Goal: Task Accomplishment & Management: Complete application form

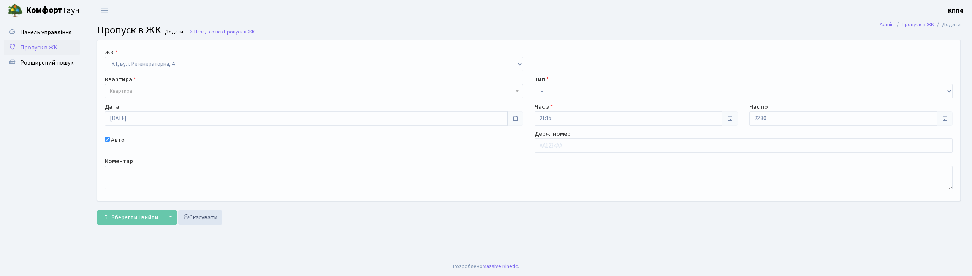
select select "271"
type input "АХ4606СХ"
drag, startPoint x: 540, startPoint y: 90, endPoint x: 540, endPoint y: 96, distance: 5.7
click at [540, 90] on select "- Доставка Таксі Гості Сервіс" at bounding box center [744, 91] width 418 height 14
select select "3"
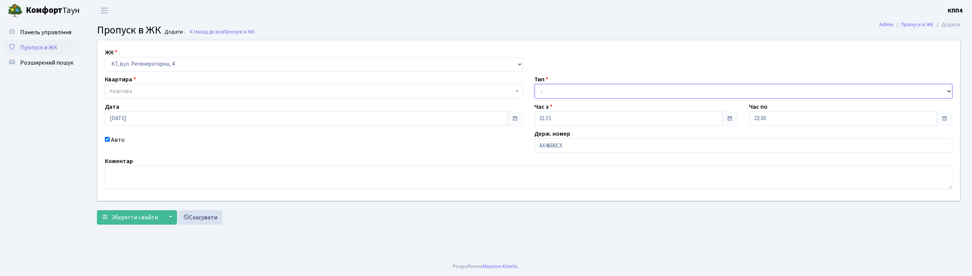
click at [535, 84] on select "- Доставка Таксі Гості Сервіс" at bounding box center [744, 91] width 418 height 14
click at [151, 98] on body "Комфорт Таун КПП4 Мій обліковий запис Вийти Панель управління Пропуск в ЖК Розш…" at bounding box center [486, 138] width 972 height 276
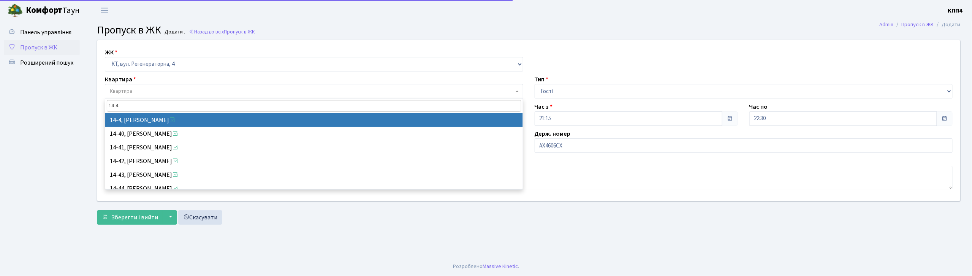
type input "14-4"
select select "7381"
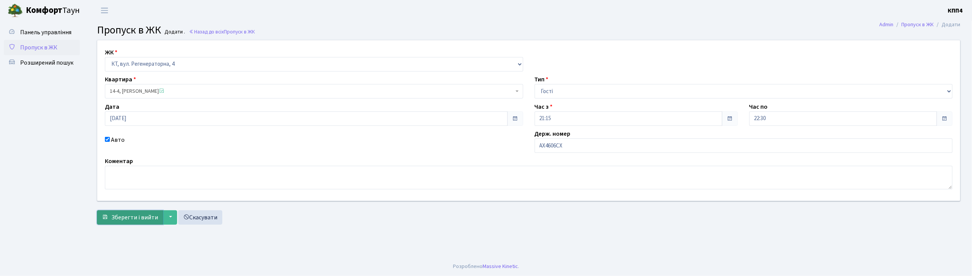
click at [123, 210] on button "Зберегти і вийти" at bounding box center [130, 217] width 66 height 14
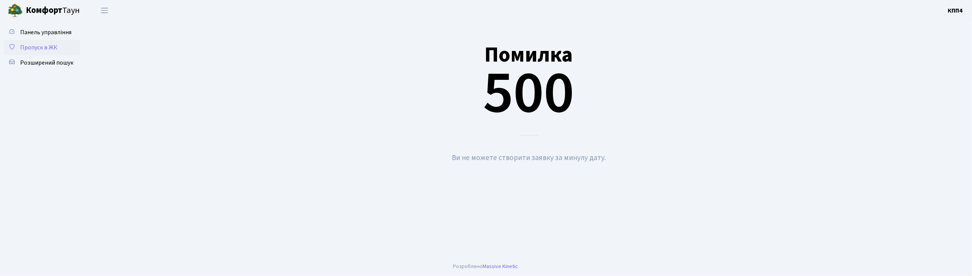
click at [59, 43] on link "Пропуск в ЖК" at bounding box center [42, 47] width 76 height 15
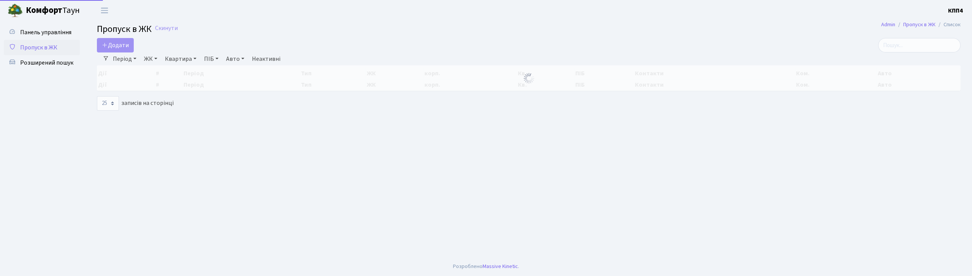
select select "25"
click at [116, 44] on span "Додати" at bounding box center [115, 45] width 27 height 8
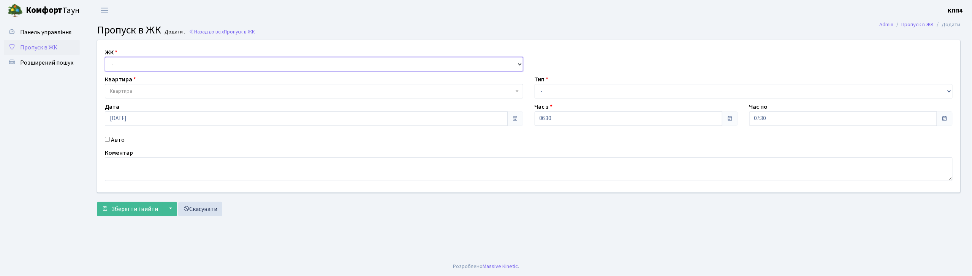
click at [178, 61] on select "- КТ, вул. Регенераторна, 4 КТ2, просп. Соборності, 17 КТ3, вул. Березнева, 16 …" at bounding box center [314, 64] width 418 height 14
select select "271"
click at [105, 57] on select "- КТ, вул. Регенераторна, 4 КТ2, просп. Соборності, 17 КТ3, вул. Березнева, 16 …" at bounding box center [314, 64] width 418 height 14
select select
click at [119, 139] on label "Авто" at bounding box center [118, 139] width 14 height 9
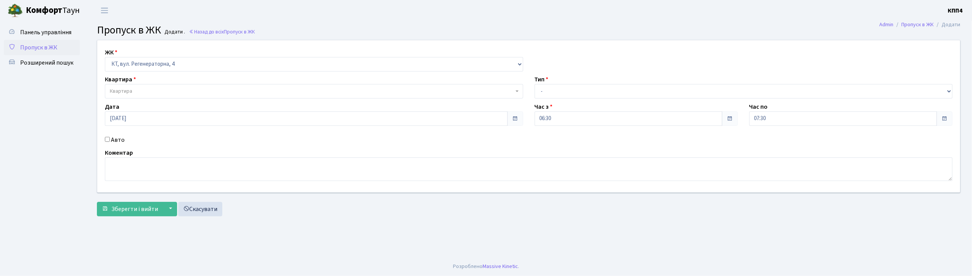
click at [110, 139] on input "Авто" at bounding box center [107, 139] width 5 height 5
checkbox input "true"
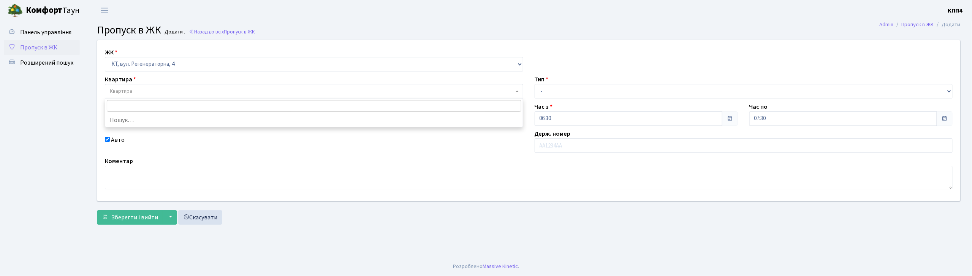
click at [141, 98] on body "Комфорт Таун КПП4 Мій обліковий запис Вийти Панель управління Пропуск в ЖК Розш…" at bounding box center [486, 138] width 972 height 276
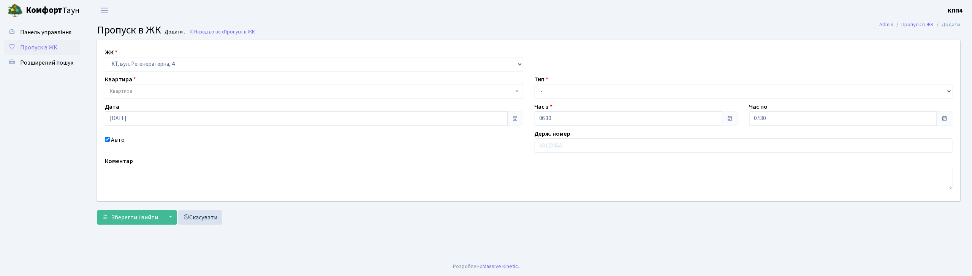
drag, startPoint x: 332, startPoint y: 26, endPoint x: 334, endPoint y: 20, distance: 6.3
click at [334, 20] on header "Комфорт Таун КПП4 Мій обліковий запис Вийти" at bounding box center [486, 10] width 972 height 21
click at [135, 86] on span "Квартира" at bounding box center [314, 91] width 418 height 14
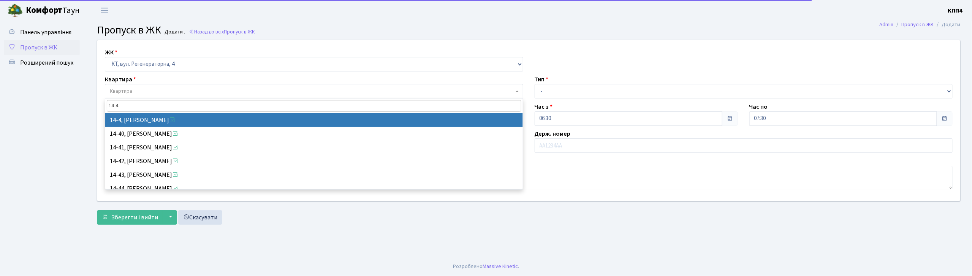
type input "14-4"
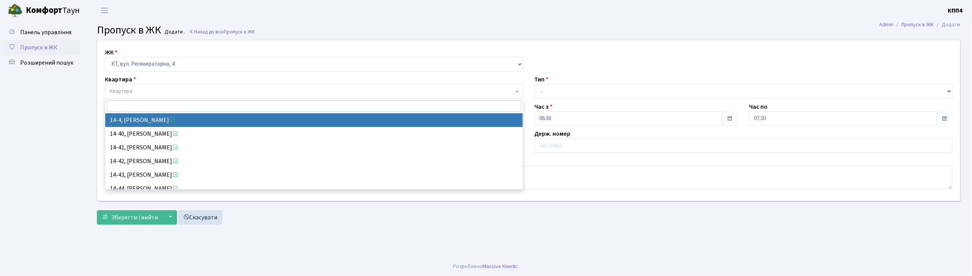
select select "7381"
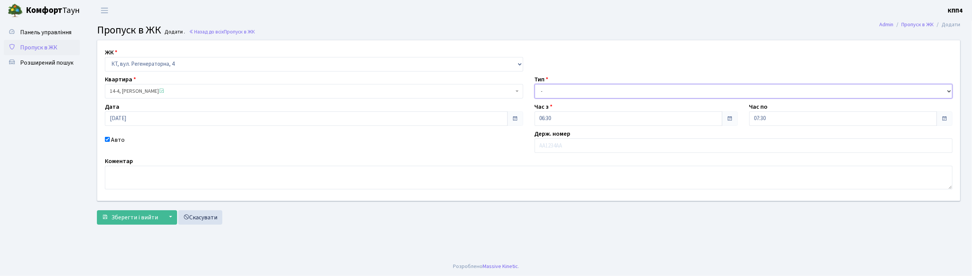
drag, startPoint x: 542, startPoint y: 92, endPoint x: 544, endPoint y: 98, distance: 6.9
click at [542, 92] on select "- Доставка Таксі Гості Сервіс" at bounding box center [744, 91] width 418 height 14
select select "3"
click at [535, 84] on select "- Доставка Таксі Гості Сервіс" at bounding box center [744, 91] width 418 height 14
click at [548, 142] on input "text" at bounding box center [744, 145] width 418 height 14
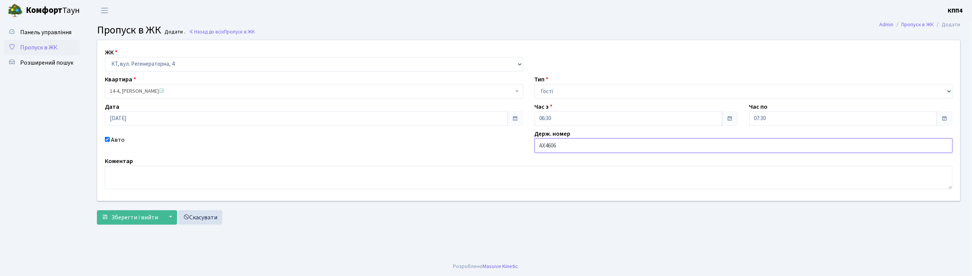
type input "АХ4606СХ"
click at [554, 93] on select "- Доставка Таксі Гості Сервіс" at bounding box center [744, 91] width 418 height 14
select select "2"
click at [535, 84] on select "- Доставка Таксі Гості Сервіс" at bounding box center [744, 91] width 418 height 14
drag, startPoint x: 570, startPoint y: 141, endPoint x: 530, endPoint y: 148, distance: 41.2
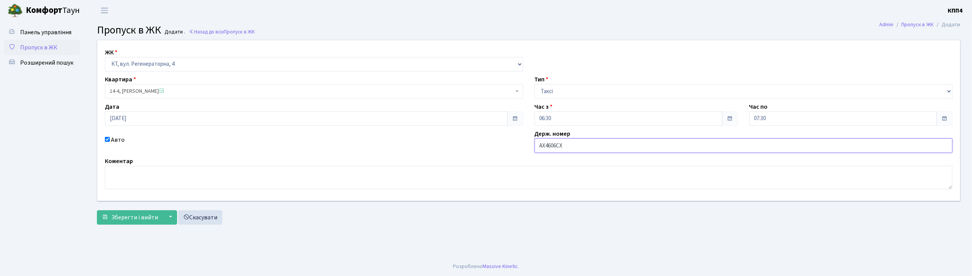
click at [530, 148] on div "Держ. номер АХ4606СХ" at bounding box center [744, 141] width 430 height 24
click at [571, 151] on input "АХ4606СХ" at bounding box center [744, 145] width 418 height 14
click at [432, 144] on div "Авто" at bounding box center [314, 143] width 430 height 17
click at [145, 218] on span "Зберегти і вийти" at bounding box center [134, 217] width 47 height 8
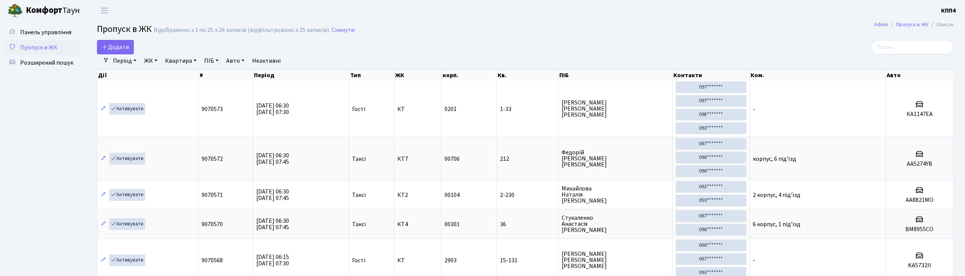
select select "25"
click at [38, 32] on span "Панель управління" at bounding box center [45, 32] width 51 height 8
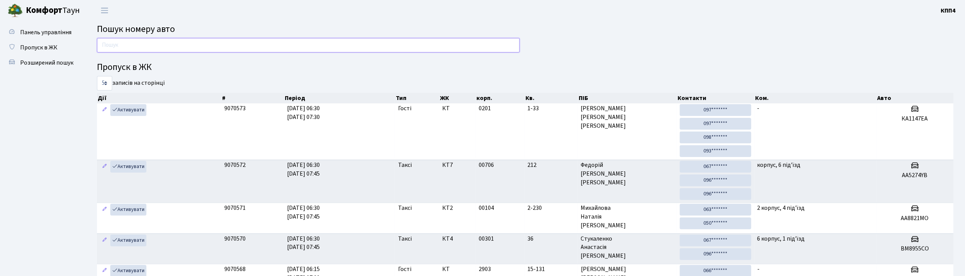
click at [114, 46] on input "text" at bounding box center [308, 45] width 423 height 14
click at [64, 63] on span "Розширений пошук" at bounding box center [46, 63] width 53 height 8
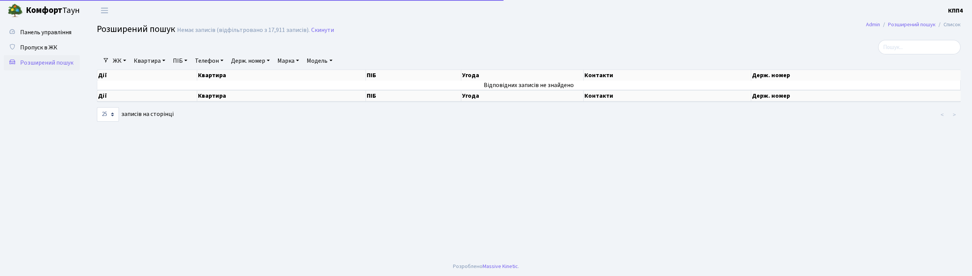
select select "25"
click at [144, 64] on link "Квартира" at bounding box center [150, 60] width 38 height 13
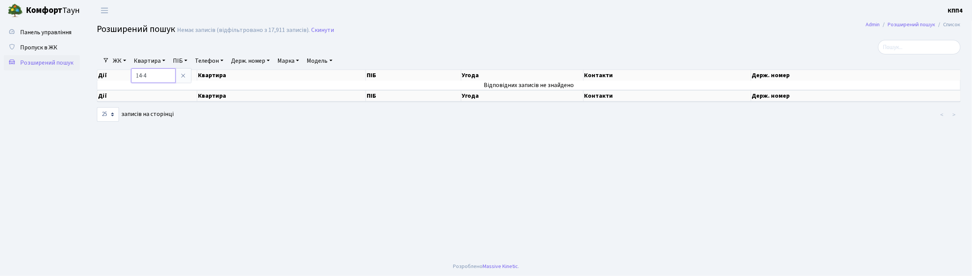
type input "14-4"
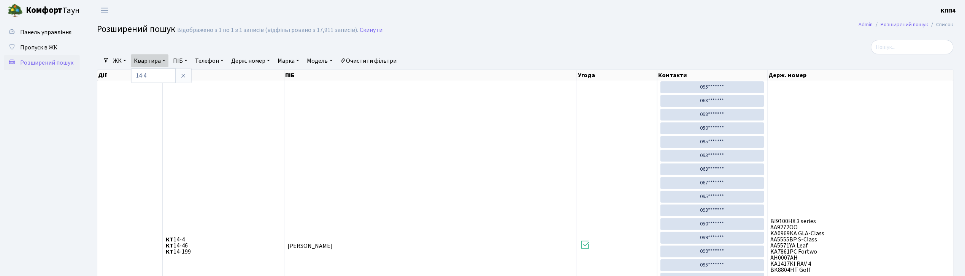
drag, startPoint x: 487, startPoint y: 49, endPoint x: 487, endPoint y: 34, distance: 15.2
drag, startPoint x: 487, startPoint y: 34, endPoint x: 187, endPoint y: 78, distance: 303.0
click at [186, 78] on icon at bounding box center [183, 76] width 6 height 6
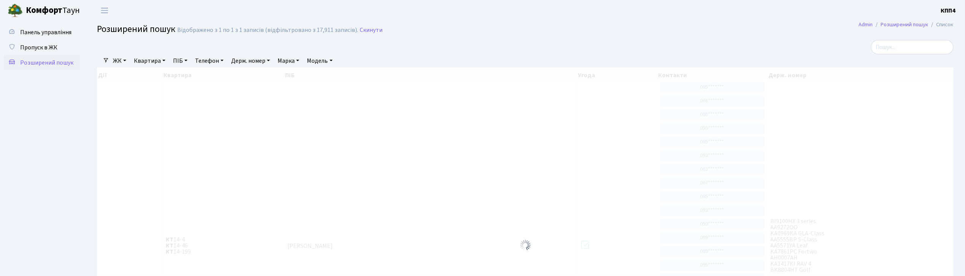
drag, startPoint x: 195, startPoint y: 72, endPoint x: 180, endPoint y: 44, distance: 31.8
click at [180, 44] on div at bounding box center [380, 47] width 578 height 14
click at [50, 46] on span "Пропуск в ЖК" at bounding box center [38, 47] width 37 height 8
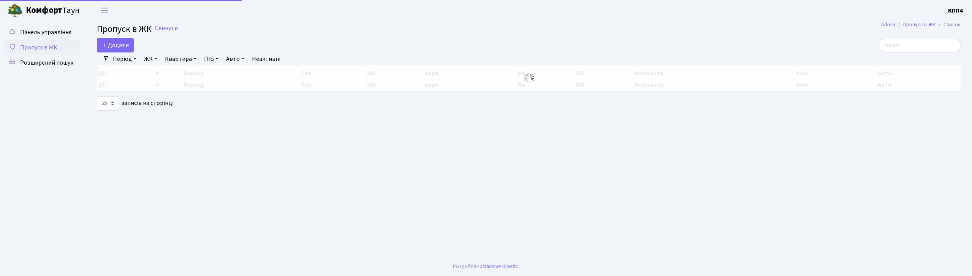
select select "25"
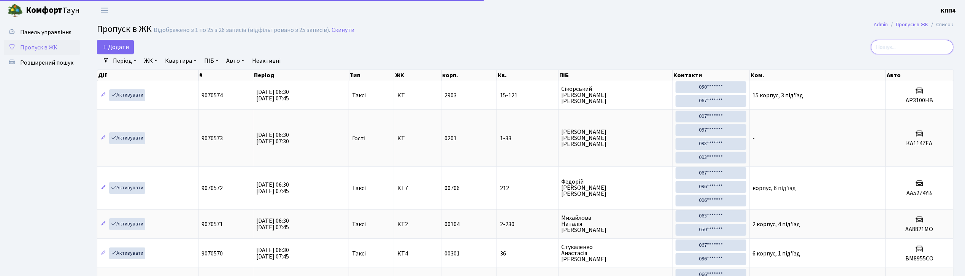
click at [933, 43] on input "search" at bounding box center [912, 47] width 82 height 14
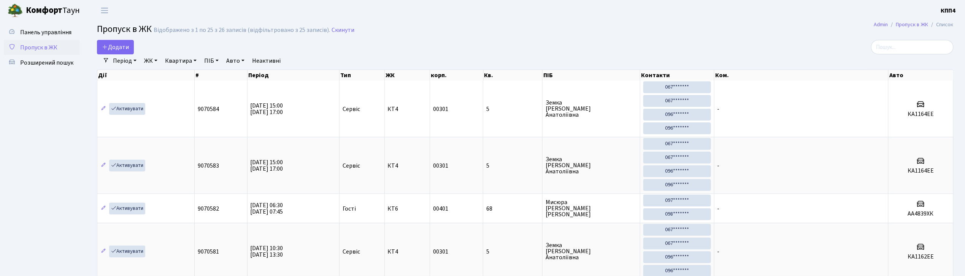
drag, startPoint x: 338, startPoint y: 72, endPoint x: 364, endPoint y: 43, distance: 38.7
click at [364, 43] on div "Додати" at bounding box center [380, 47] width 567 height 14
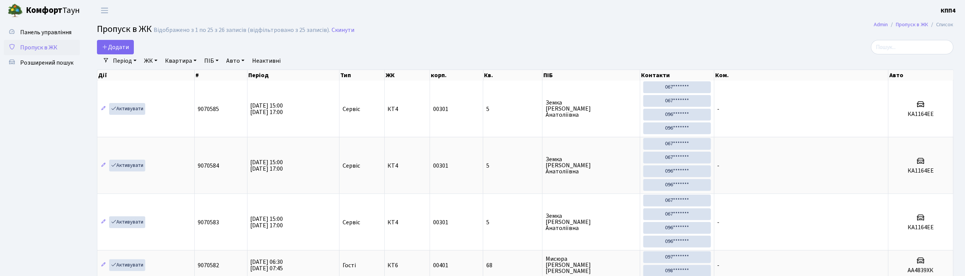
drag, startPoint x: 908, startPoint y: 36, endPoint x: 908, endPoint y: 41, distance: 5.0
click at [910, 46] on input "search" at bounding box center [912, 47] width 82 height 14
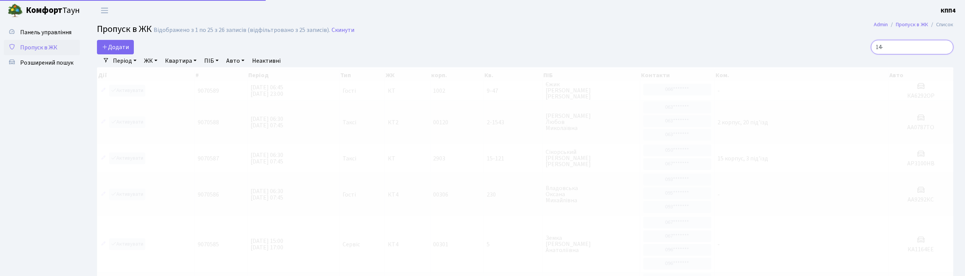
type input "14-4"
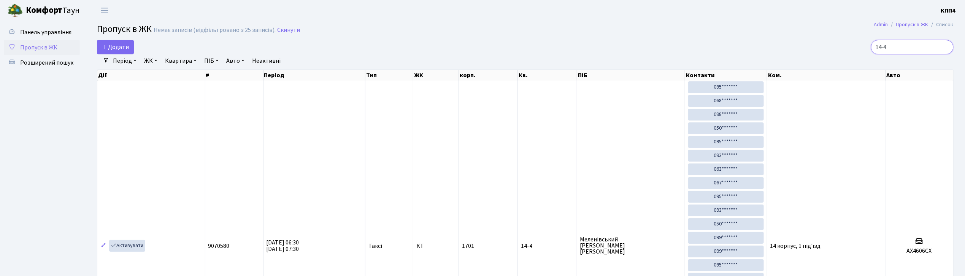
click at [946, 47] on input "14-4" at bounding box center [912, 47] width 82 height 14
type input "4"
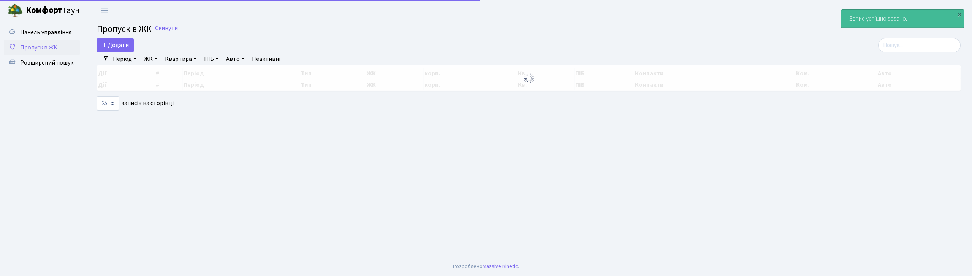
select select "25"
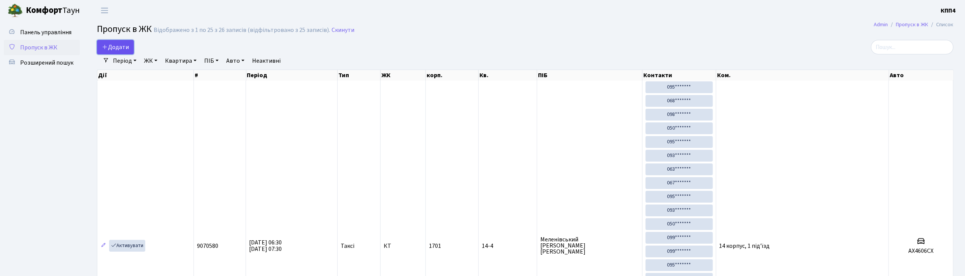
click at [128, 46] on span "Додати" at bounding box center [115, 47] width 27 height 8
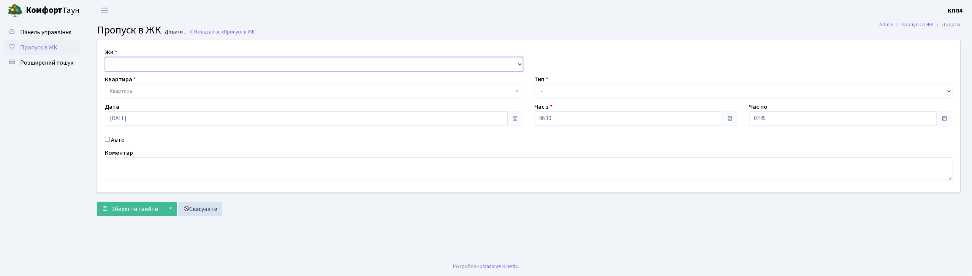
drag, startPoint x: 137, startPoint y: 62, endPoint x: 140, endPoint y: 68, distance: 6.6
click at [137, 62] on select "- КТ, вул. Регенераторна, 4 КТ2, просп. [STREET_ADDRESS] [STREET_ADDRESS] [PERS…" at bounding box center [314, 64] width 418 height 14
select select "271"
click at [105, 57] on select "- КТ, вул. Регенераторна, 4 КТ2, просп. [STREET_ADDRESS] [STREET_ADDRESS] [PERS…" at bounding box center [314, 64] width 418 height 14
select select
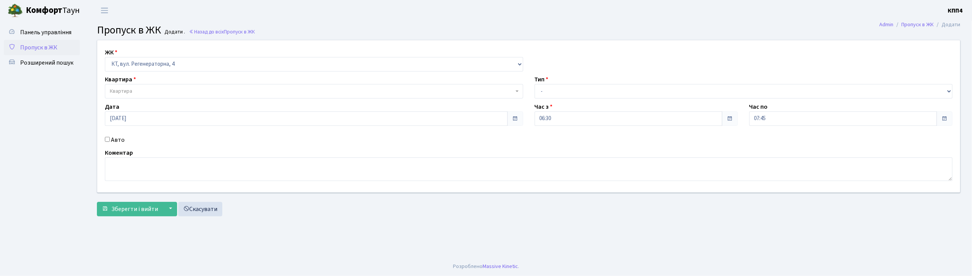
click at [114, 141] on label "Авто" at bounding box center [118, 139] width 14 height 9
click at [110, 141] on input "Авто" at bounding box center [107, 139] width 5 height 5
checkbox input "true"
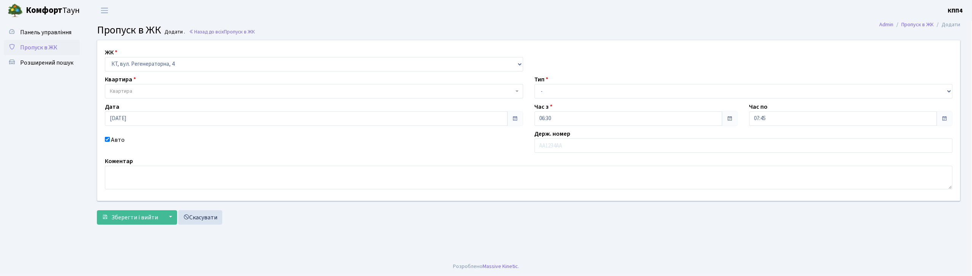
click at [131, 90] on span "Квартира" at bounding box center [121, 91] width 22 height 8
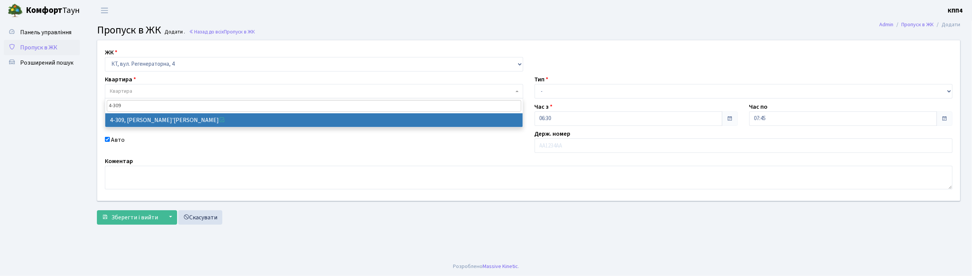
type input "4-309"
select select "1768"
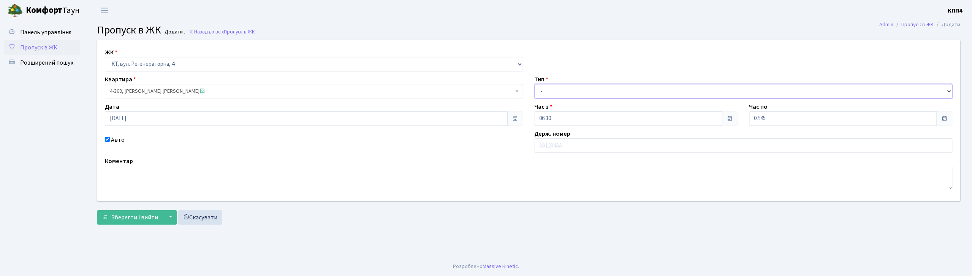
drag, startPoint x: 592, startPoint y: 84, endPoint x: 591, endPoint y: 90, distance: 6.5
click at [590, 86] on select "- Доставка Таксі Гості Сервіс" at bounding box center [744, 91] width 418 height 14
click at [591, 93] on select "- Доставка Таксі Гості Сервіс" at bounding box center [744, 91] width 418 height 14
drag, startPoint x: 556, startPoint y: 90, endPoint x: 557, endPoint y: 98, distance: 7.2
click at [557, 90] on select "- Доставка Таксі Гості Сервіс" at bounding box center [744, 91] width 418 height 14
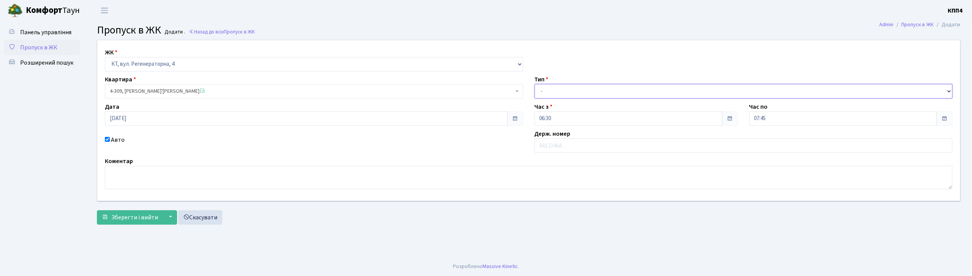
select select "2"
click at [535, 84] on select "- Доставка Таксі Гості Сервіс" at bounding box center [744, 91] width 418 height 14
click at [555, 143] on input "text" at bounding box center [744, 145] width 418 height 14
type input "КА7592ОО"
click at [125, 219] on span "Зберегти і вийти" at bounding box center [134, 217] width 47 height 8
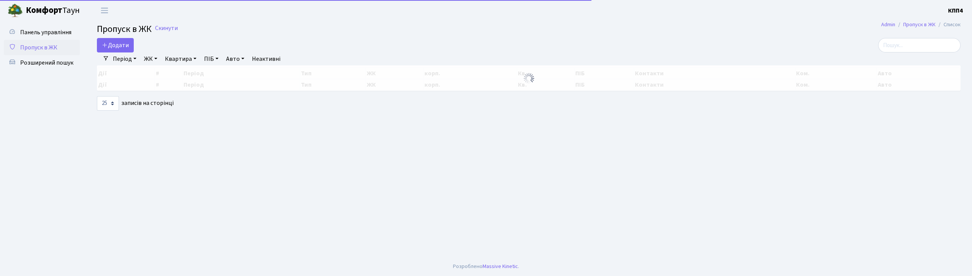
select select "25"
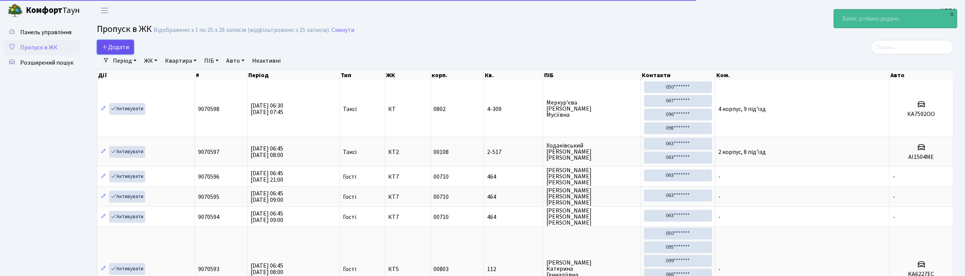
click at [119, 51] on span "Додати" at bounding box center [115, 47] width 27 height 8
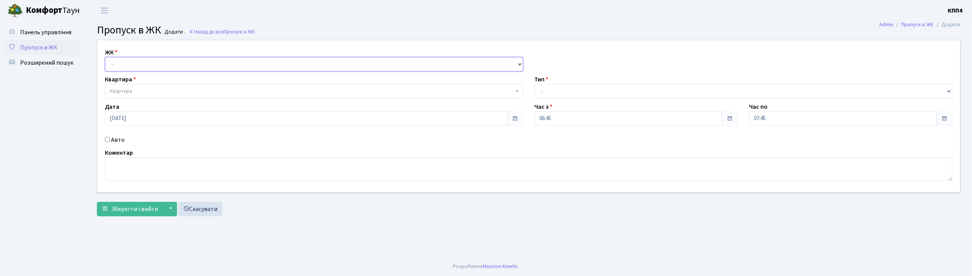
click at [157, 67] on select "- КТ, вул. Регенераторна, 4 КТ2, просп. [STREET_ADDRESS] [STREET_ADDRESS] [PERS…" at bounding box center [314, 64] width 418 height 14
select select "271"
click at [105, 57] on select "- КТ, вул. Регенераторна, 4 КТ2, просп. [STREET_ADDRESS] [STREET_ADDRESS] [PERS…" at bounding box center [314, 64] width 418 height 14
select select
click at [113, 140] on label "Авто" at bounding box center [118, 139] width 14 height 9
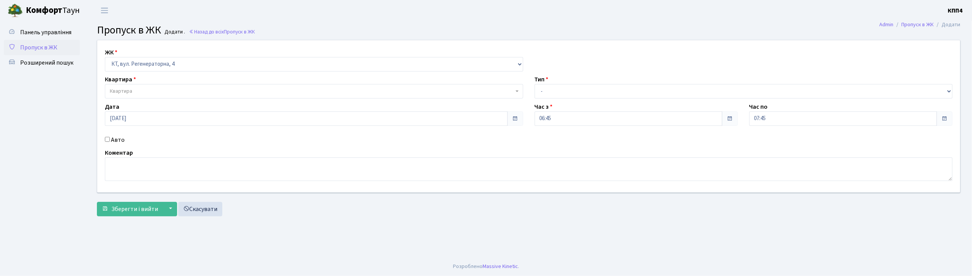
click at [110, 140] on input "Авто" at bounding box center [107, 139] width 5 height 5
checkbox input "true"
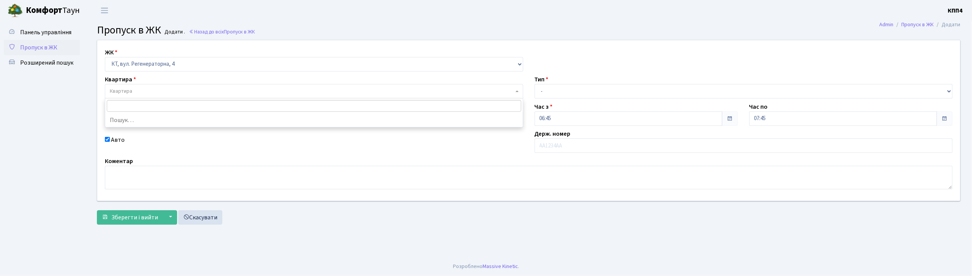
click at [147, 95] on span "Квартира" at bounding box center [312, 91] width 404 height 8
